Goal: Information Seeking & Learning: Learn about a topic

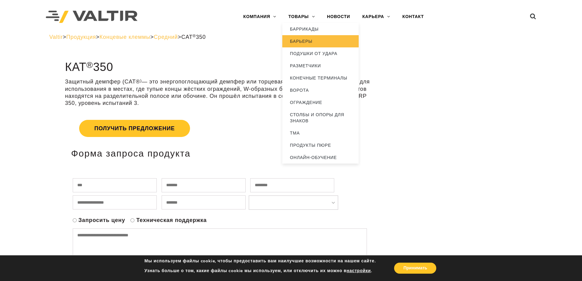
click at [311, 41] on font "БАРЬЕРЫ" at bounding box center [301, 41] width 22 height 5
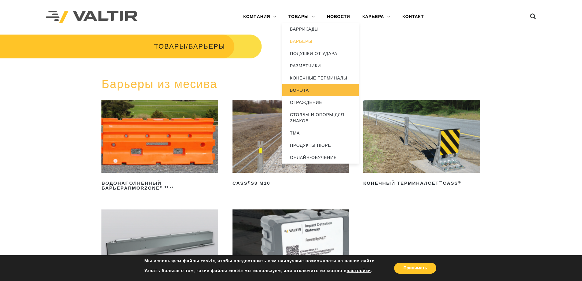
click at [306, 87] on link "ВОРОТА" at bounding box center [320, 90] width 76 height 12
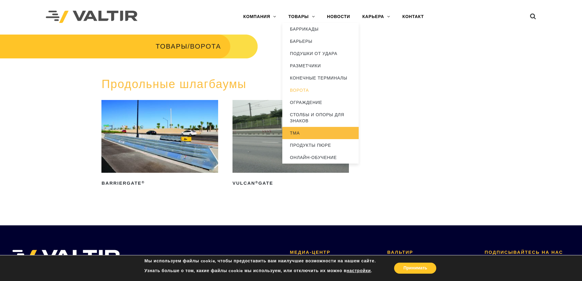
click at [299, 131] on font "ТМА" at bounding box center [295, 132] width 10 height 5
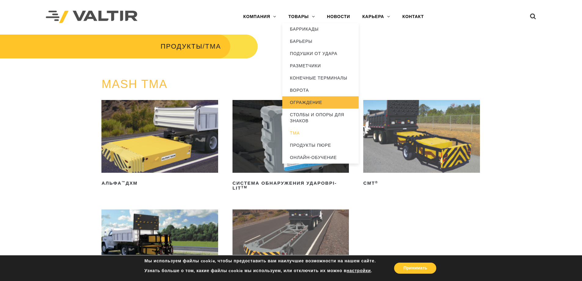
click at [314, 100] on font "ОГРАЖДЕНИЕ" at bounding box center [306, 102] width 32 height 5
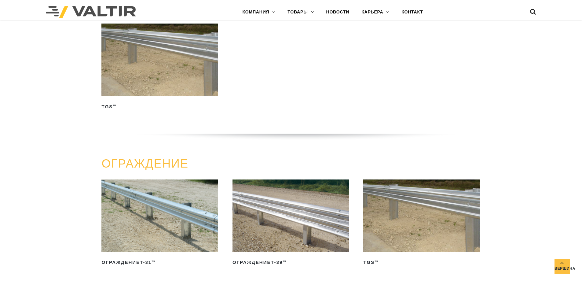
scroll to position [189, 0]
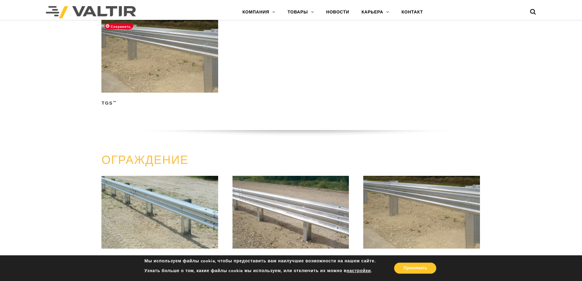
click at [157, 84] on img at bounding box center [159, 56] width 116 height 73
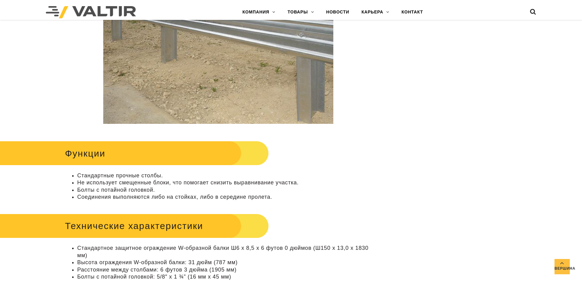
scroll to position [336, 0]
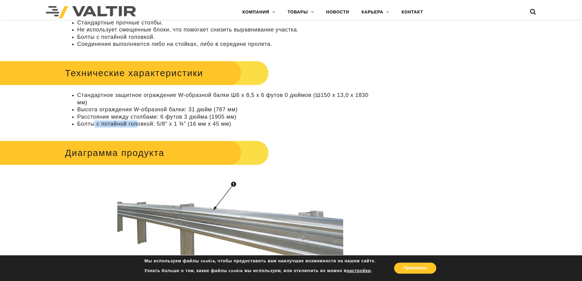
drag, startPoint x: 95, startPoint y: 125, endPoint x: 137, endPoint y: 124, distance: 42.1
click at [137, 124] on font "Болты с потайной головкой: 5/8″ x 1 ¾” (16 мм x 45 мм)" at bounding box center [154, 124] width 154 height 6
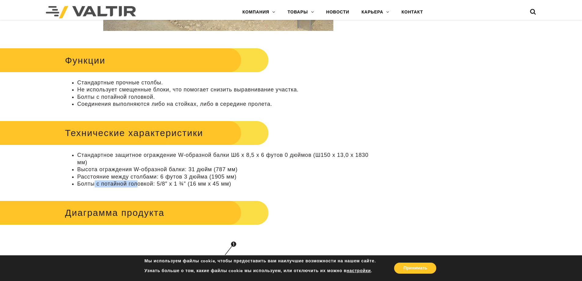
scroll to position [275, 0]
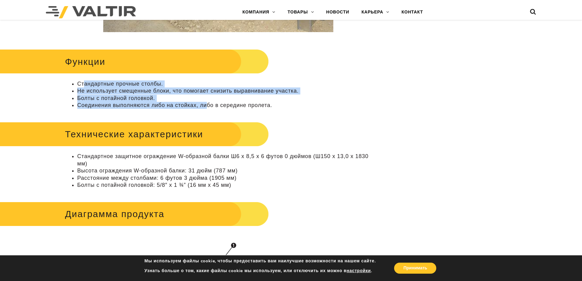
drag, startPoint x: 84, startPoint y: 83, endPoint x: 208, endPoint y: 107, distance: 126.2
click at [208, 107] on ul "Стандартные прочные столбы. Не использует смещенные блоки, что помогает снизить…" at bounding box center [218, 94] width 306 height 29
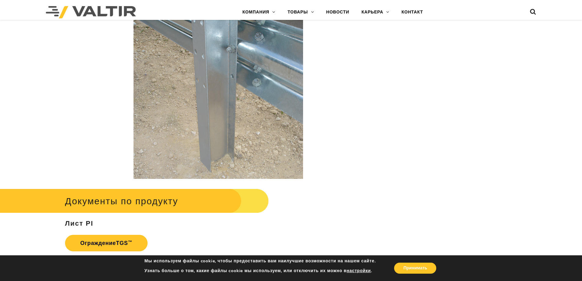
scroll to position [1119, 0]
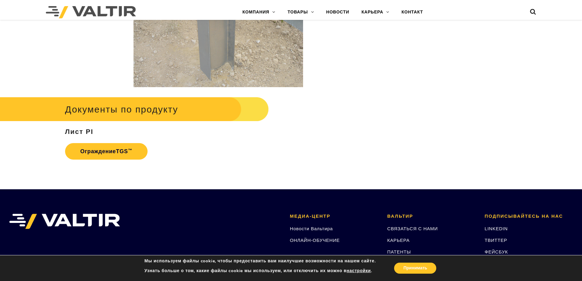
click at [92, 112] on font "Документы по продукту" at bounding box center [121, 109] width 113 height 10
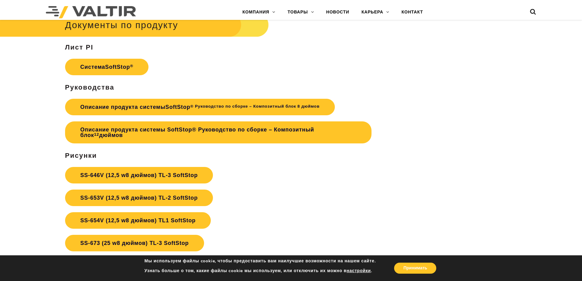
scroll to position [2138, 0]
